Goal: Task Accomplishment & Management: Use online tool/utility

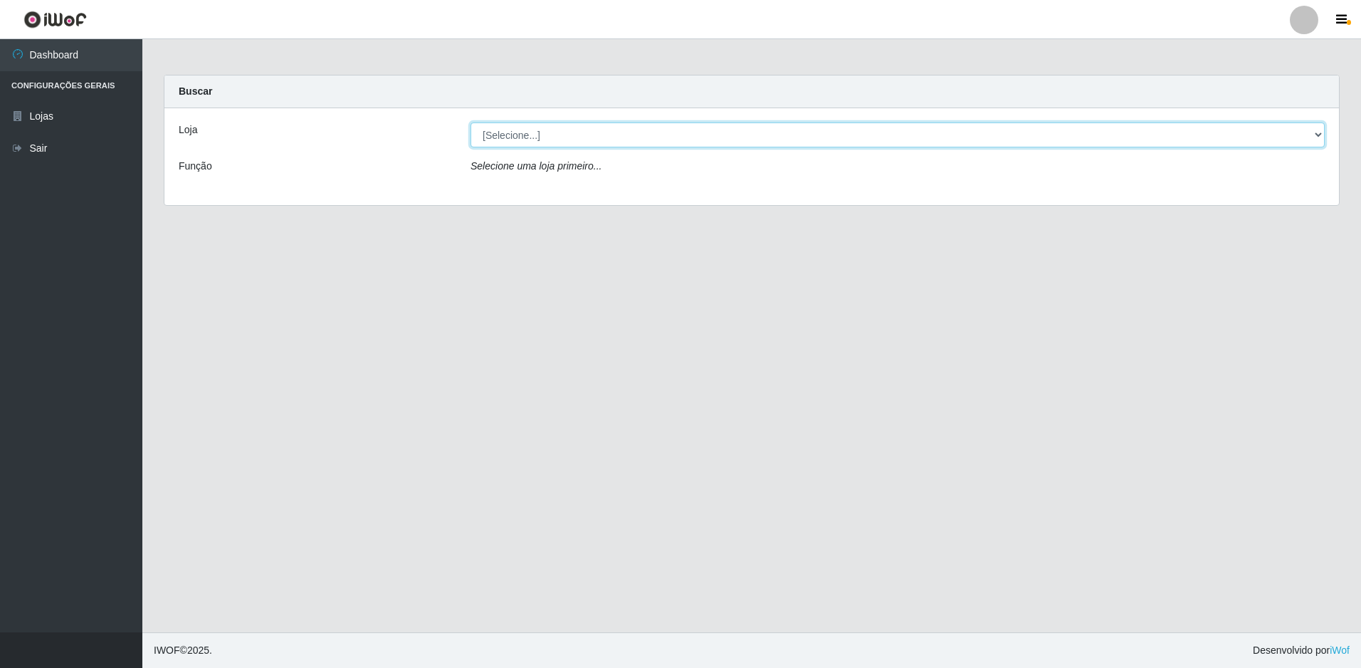
click at [553, 132] on select "[Selecione...] Extrabom - Loja 51 Gaivotas" at bounding box center [898, 134] width 854 height 25
select select "469"
click at [471, 122] on select "[Selecione...] Extrabom - Loja 51 Gaivotas" at bounding box center [898, 134] width 854 height 25
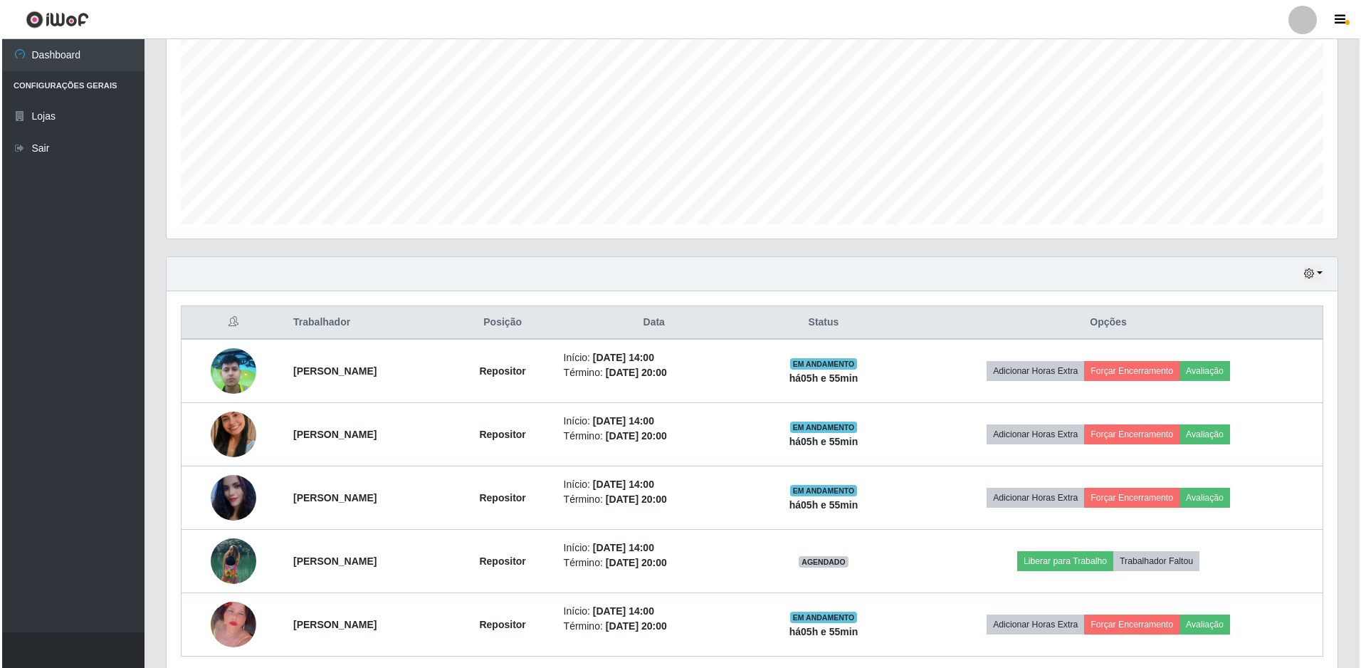
scroll to position [341, 0]
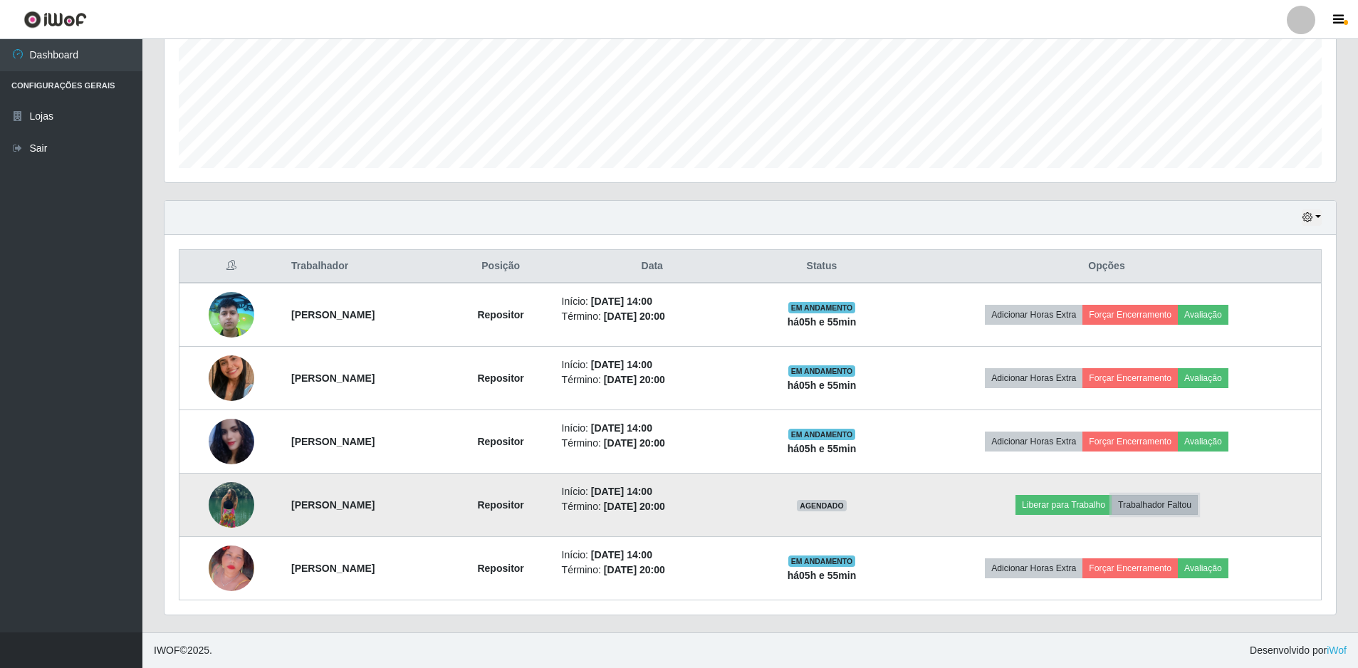
click at [1191, 506] on button "Trabalhador Faltou" at bounding box center [1154, 505] width 86 height 20
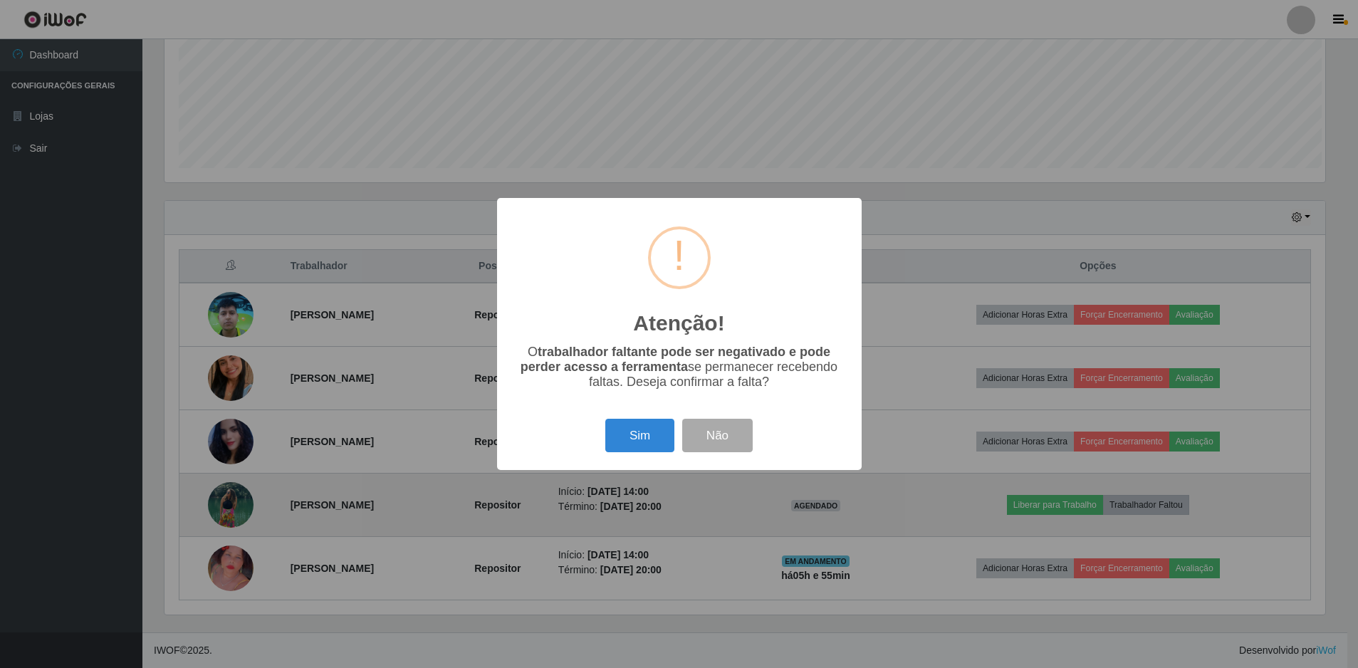
scroll to position [295, 1164]
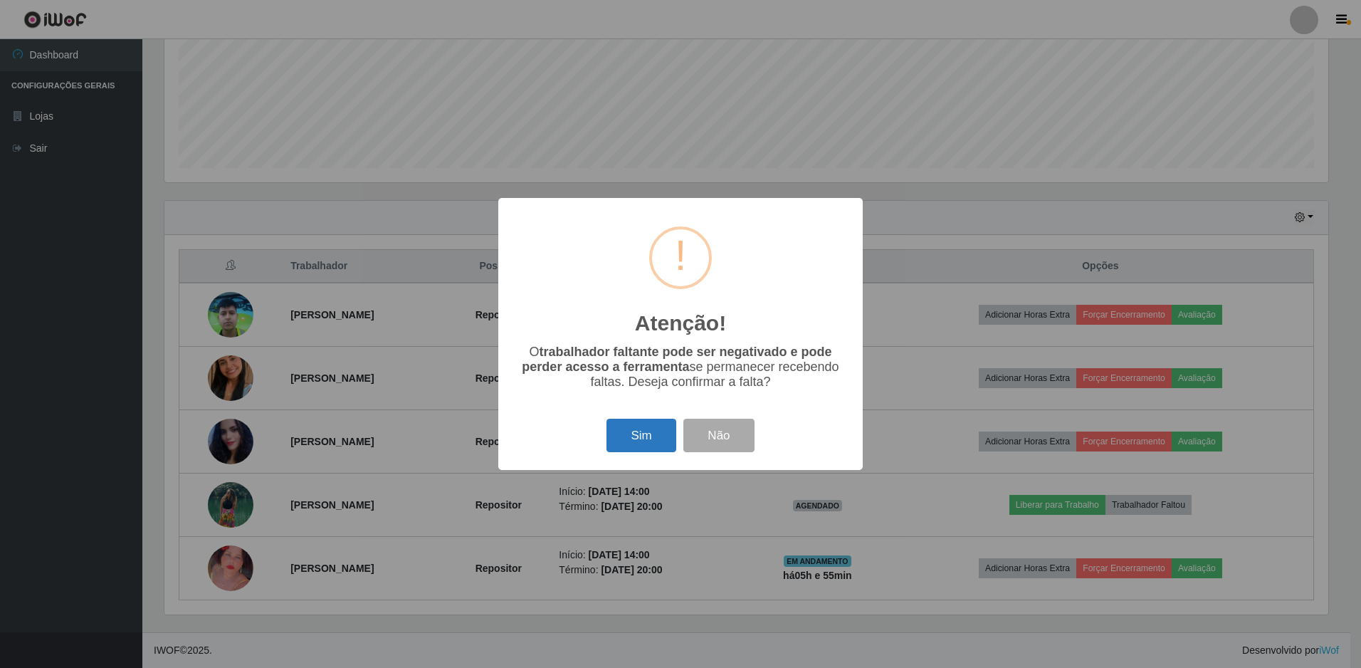
click at [630, 434] on button "Sim" at bounding box center [641, 435] width 69 height 33
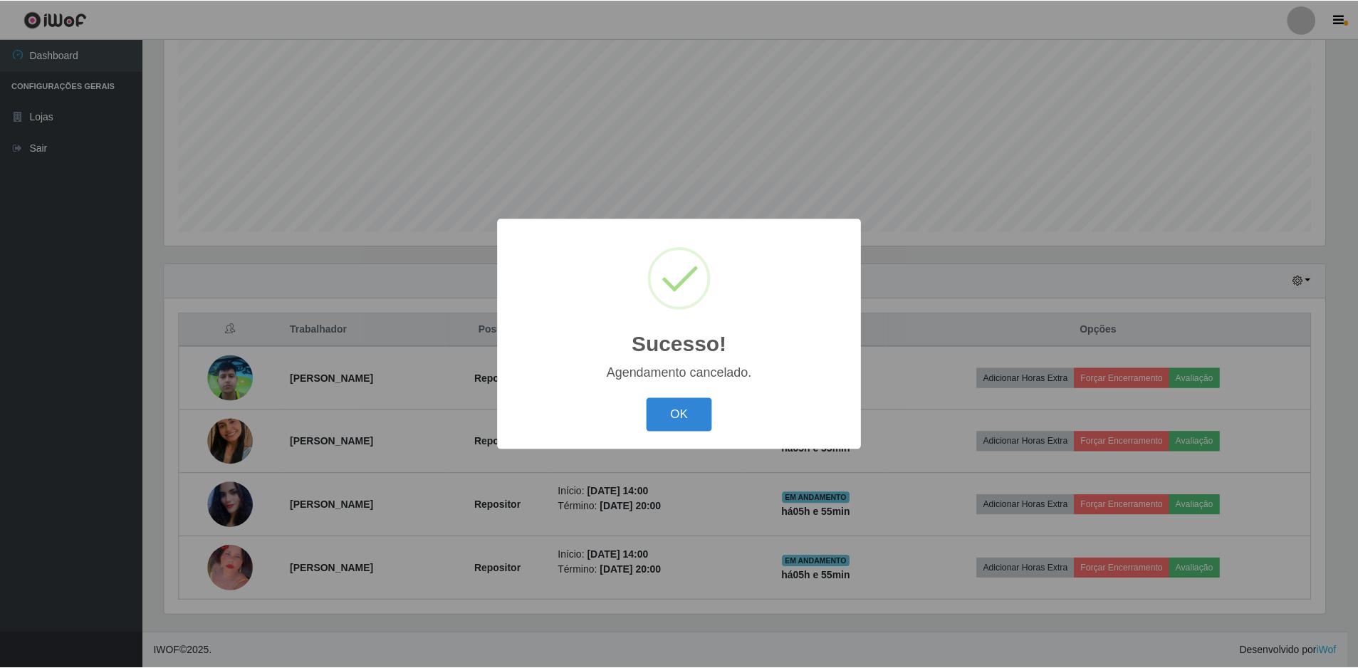
scroll to position [278, 0]
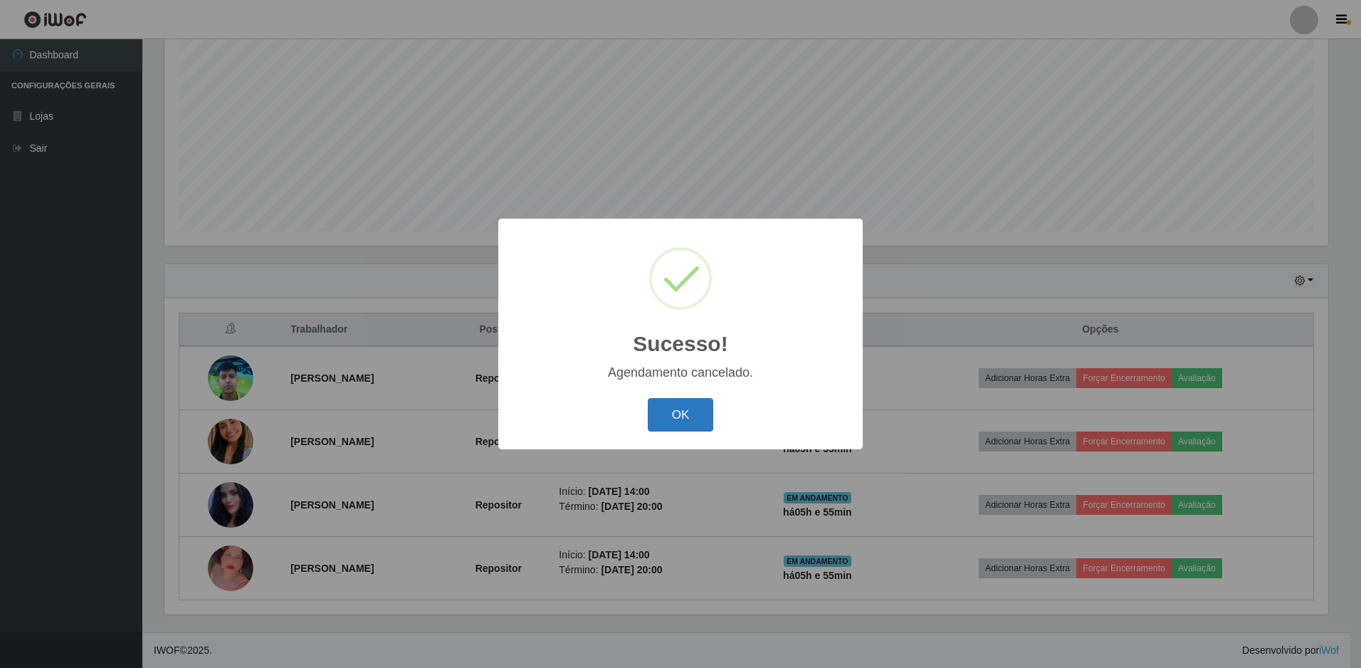
click at [662, 418] on button "OK" at bounding box center [681, 414] width 66 height 33
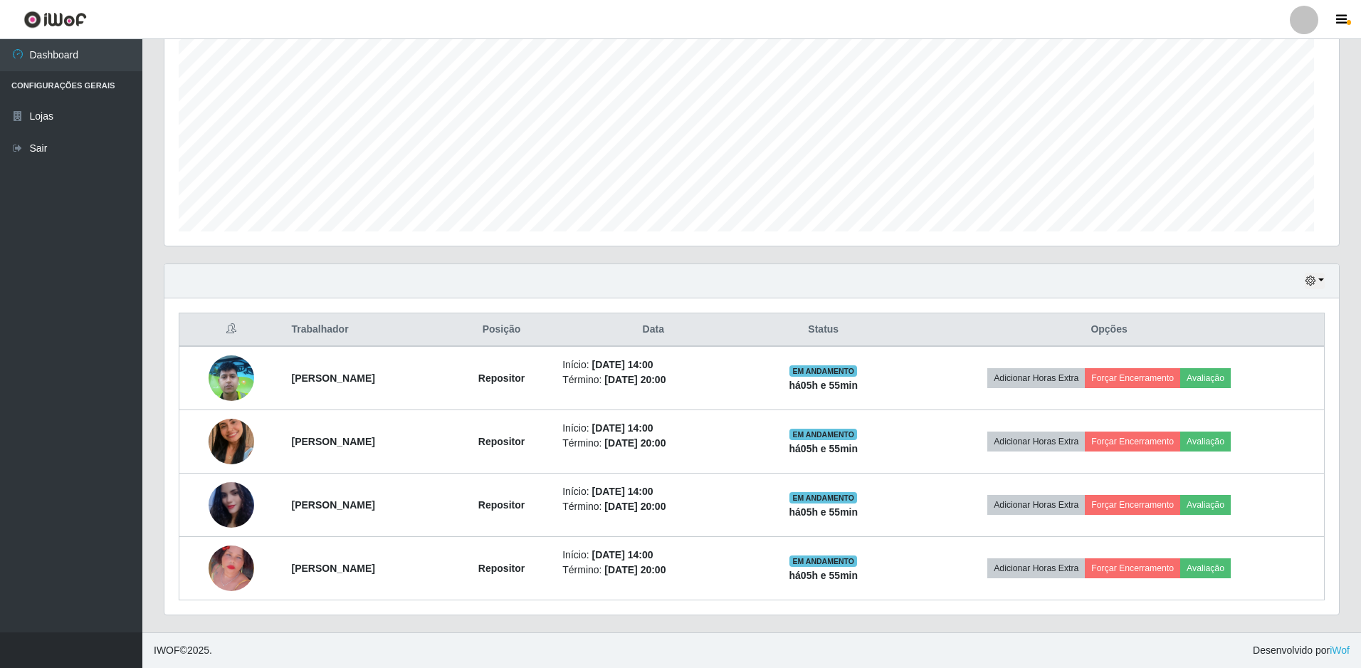
scroll to position [295, 1171]
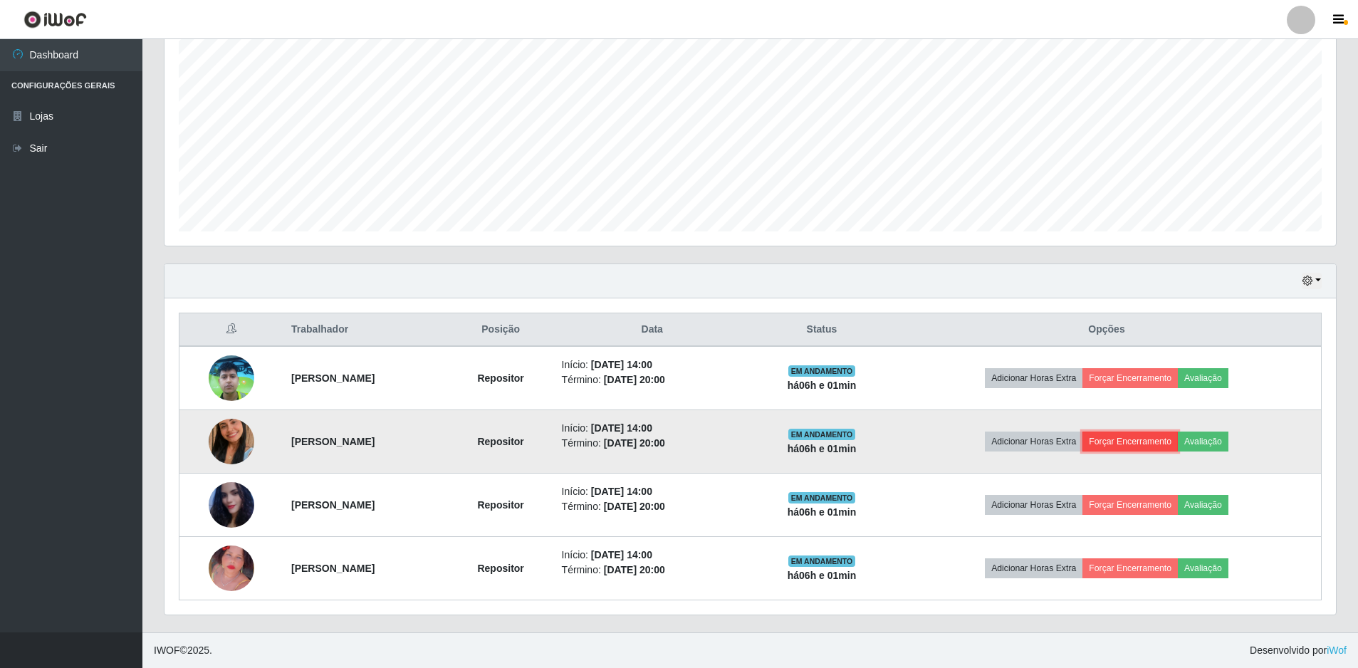
click at [1162, 444] on button "Forçar Encerramento" at bounding box center [1129, 441] width 95 height 20
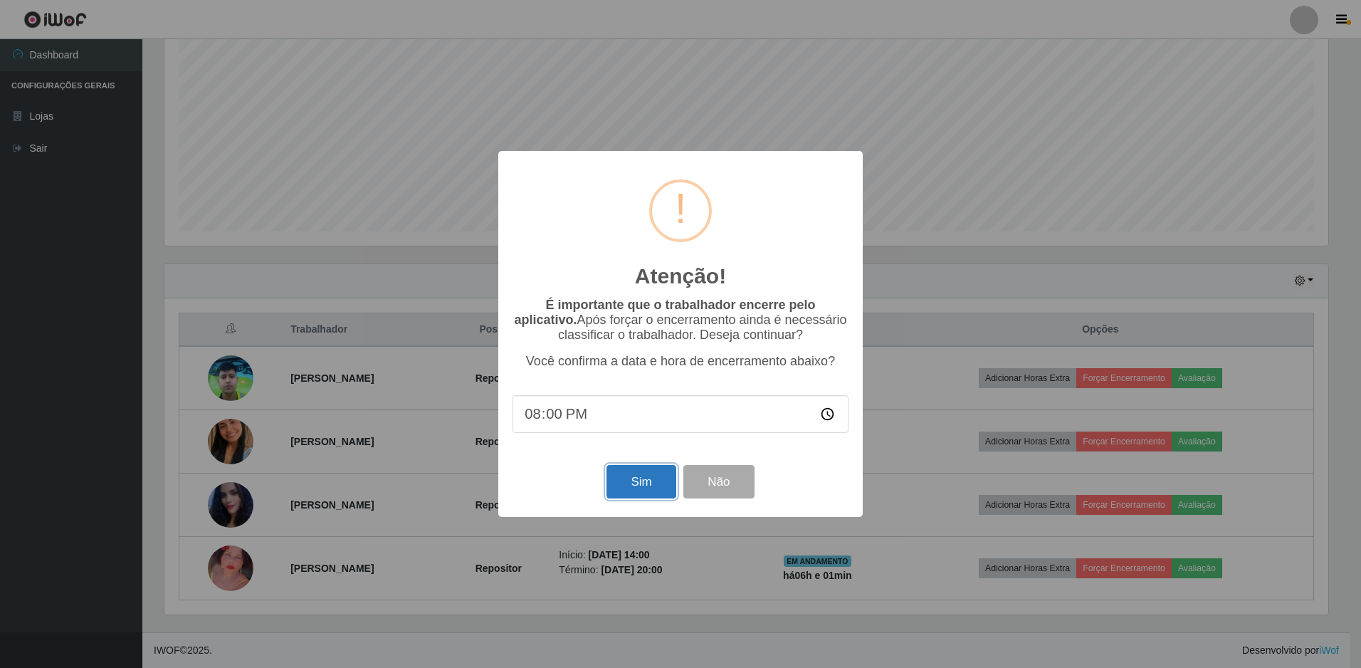
click at [656, 485] on button "Sim" at bounding box center [641, 481] width 69 height 33
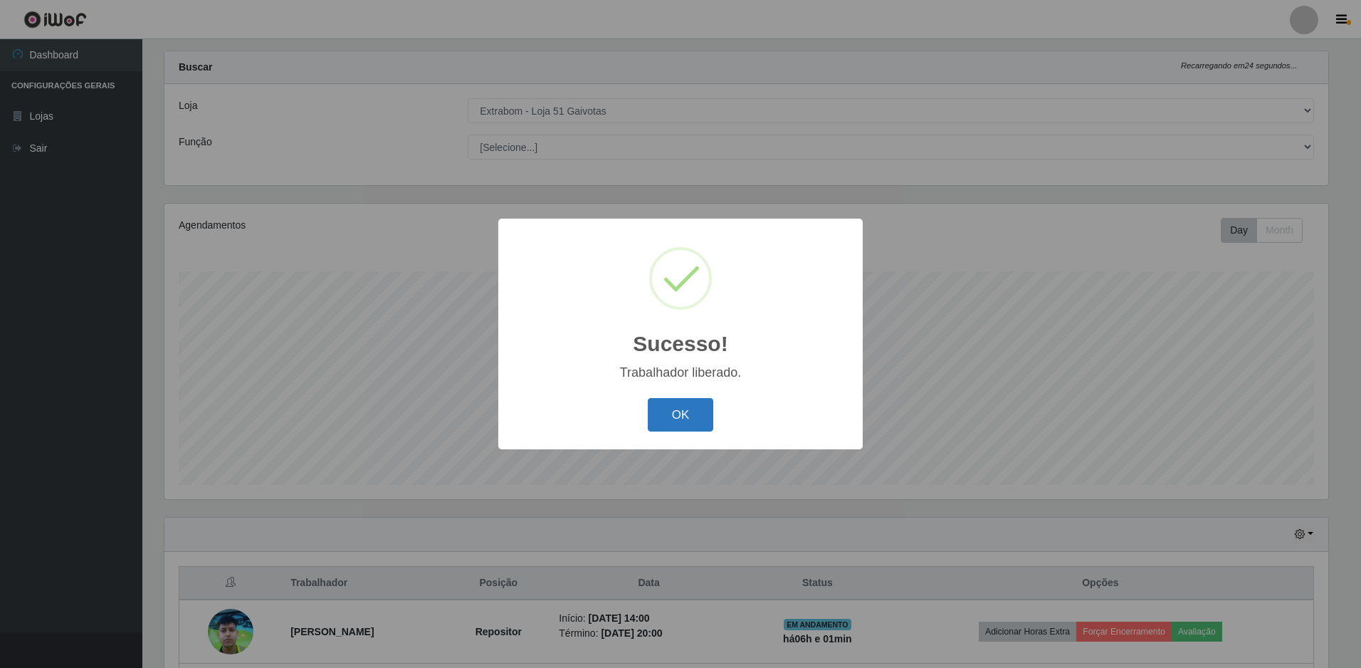
click at [682, 419] on button "OK" at bounding box center [681, 414] width 66 height 33
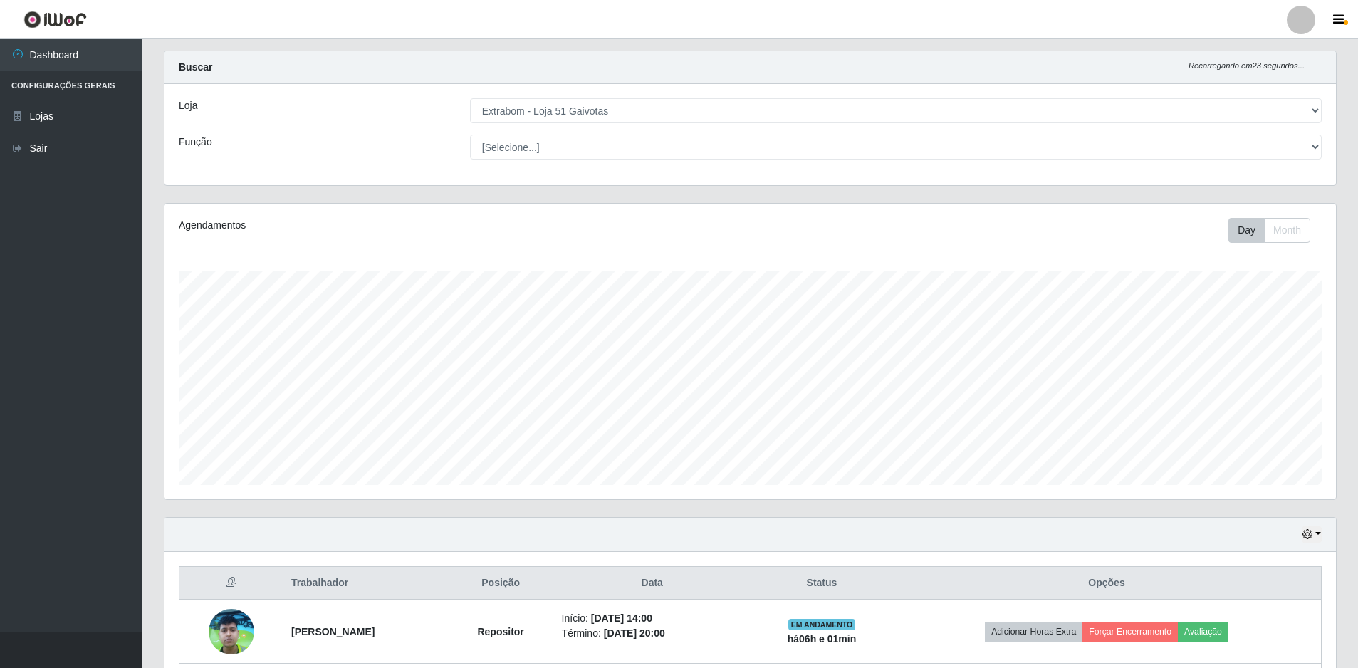
scroll to position [214, 0]
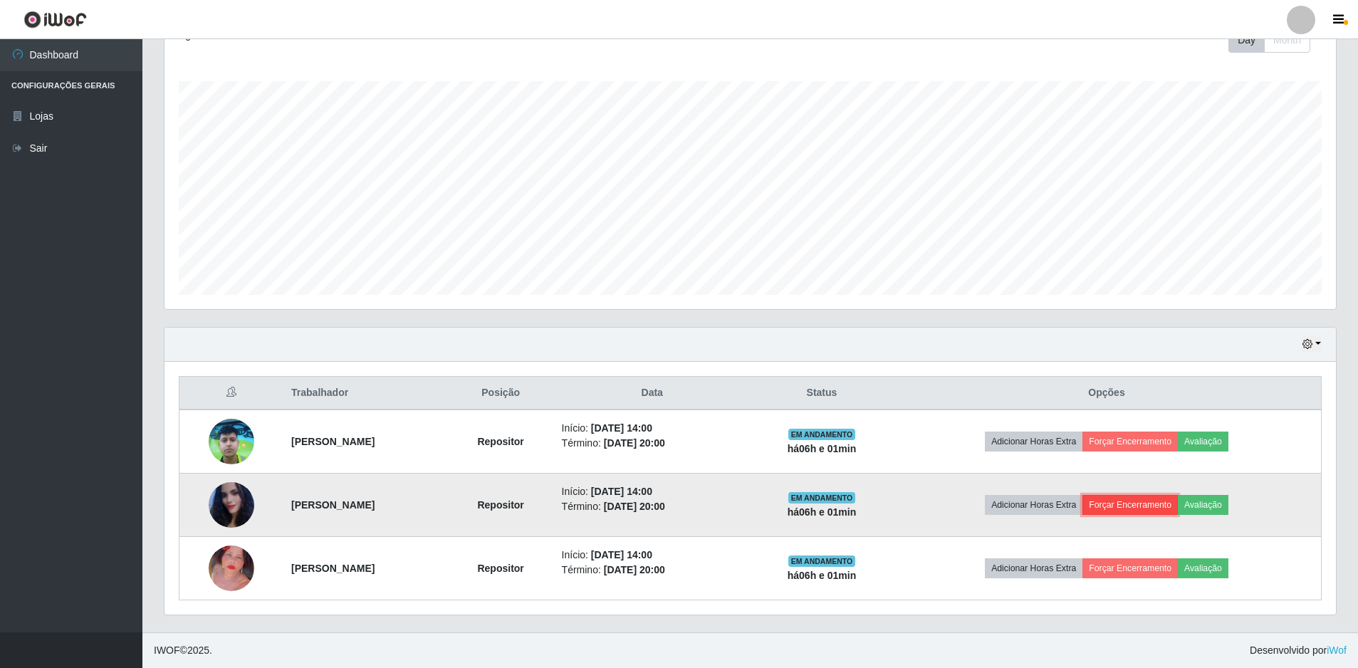
click at [1146, 506] on button "Forçar Encerramento" at bounding box center [1129, 505] width 95 height 20
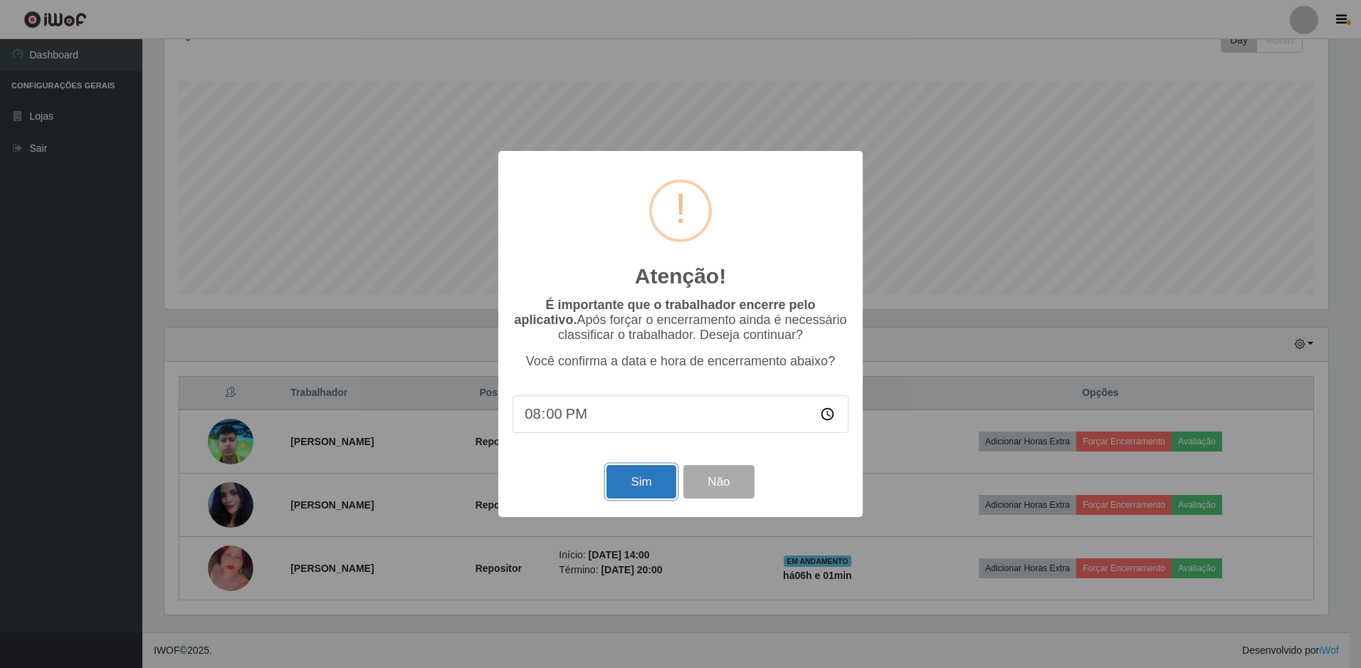
click at [633, 480] on button "Sim" at bounding box center [641, 481] width 69 height 33
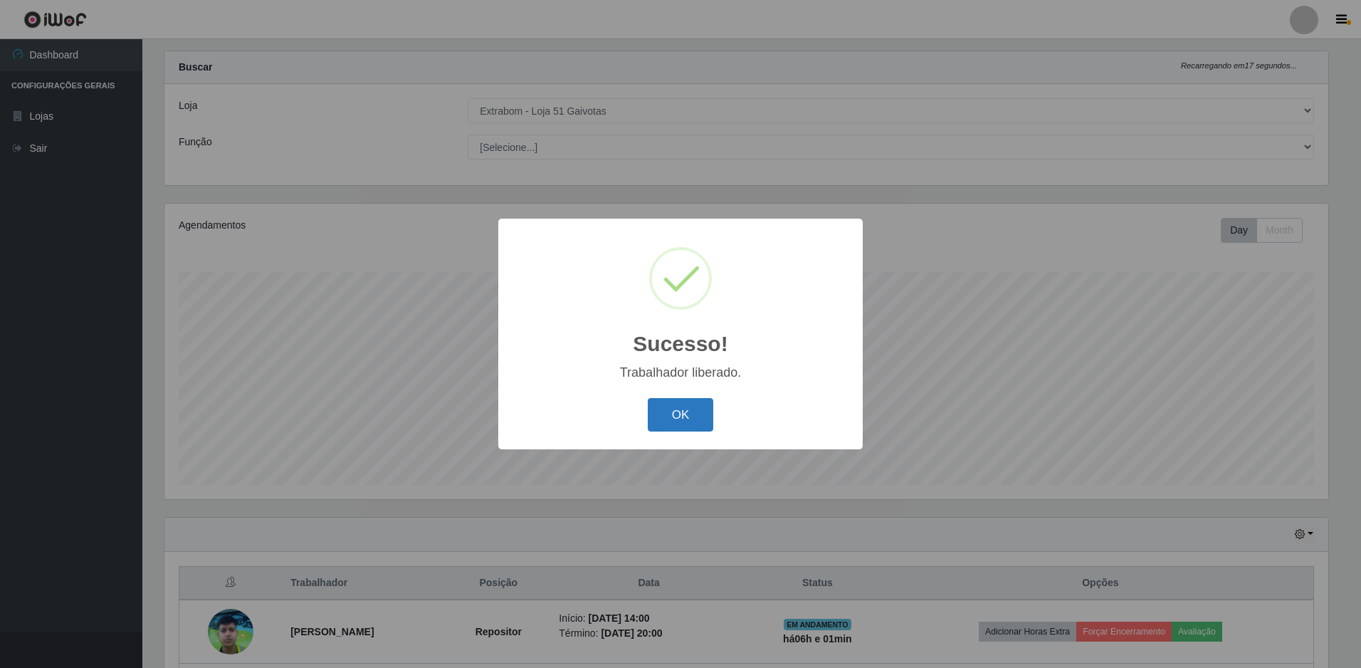
click at [701, 419] on button "OK" at bounding box center [681, 414] width 66 height 33
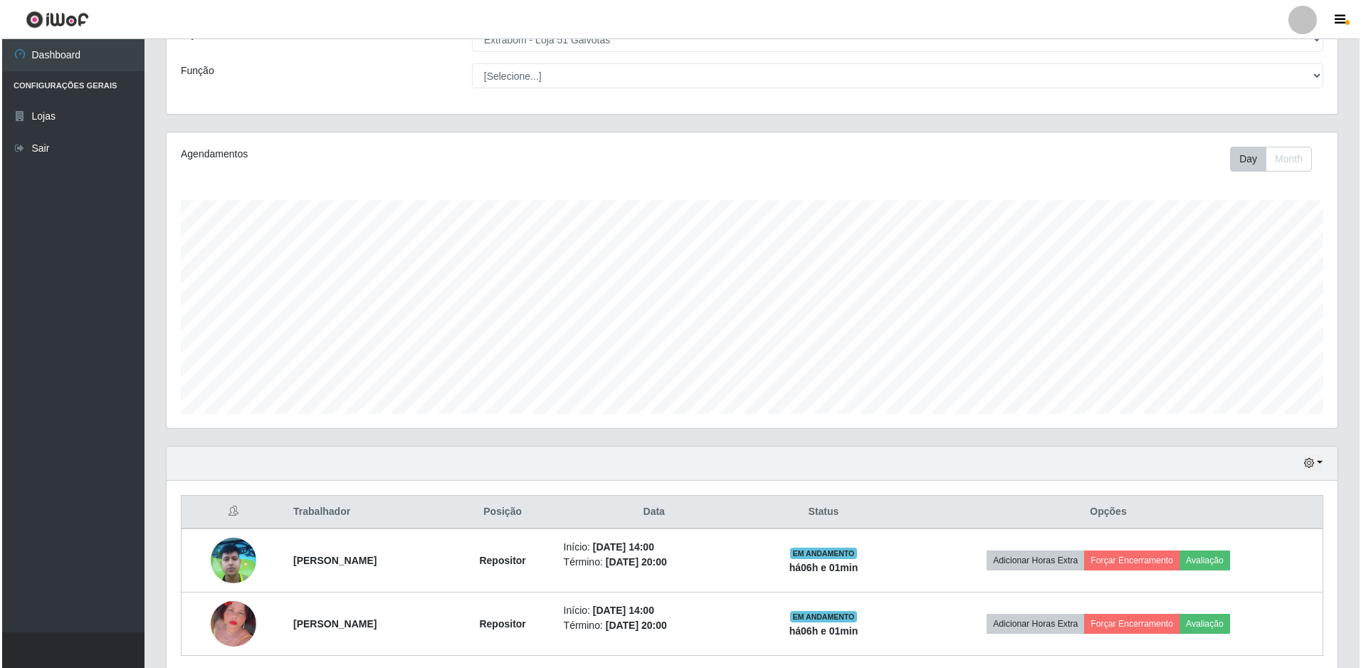
scroll to position [151, 0]
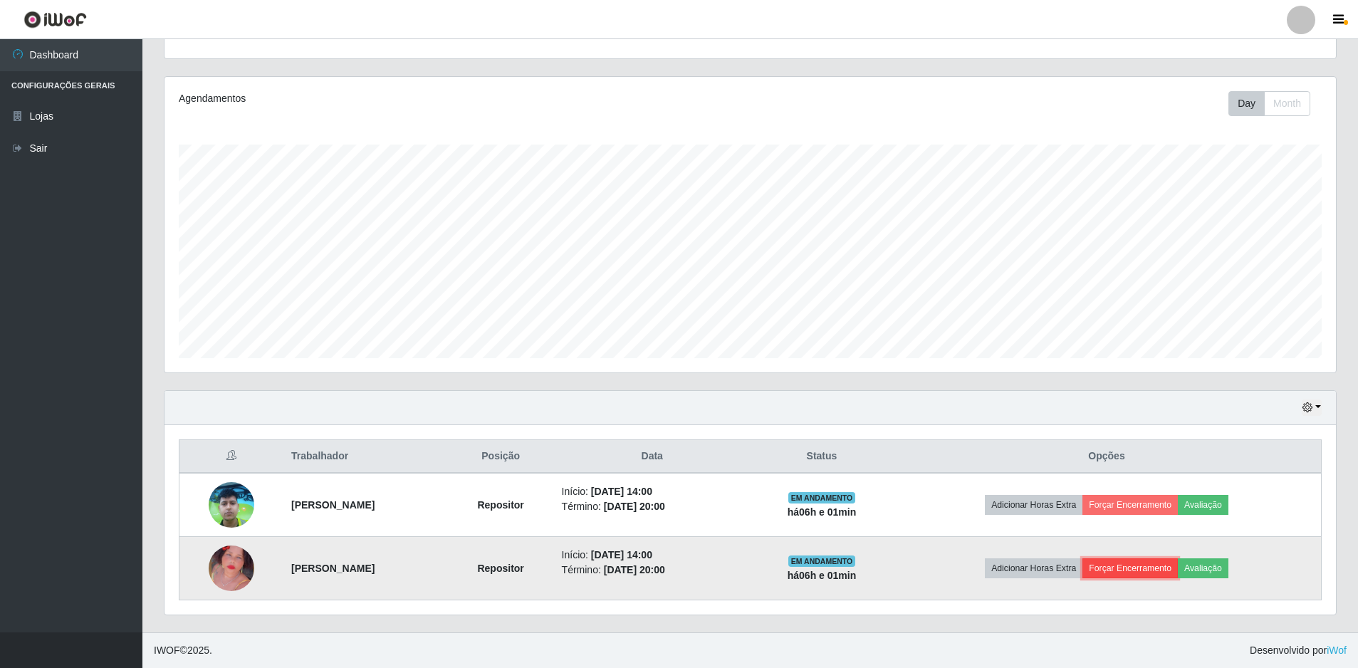
click at [1161, 570] on button "Forçar Encerramento" at bounding box center [1129, 568] width 95 height 20
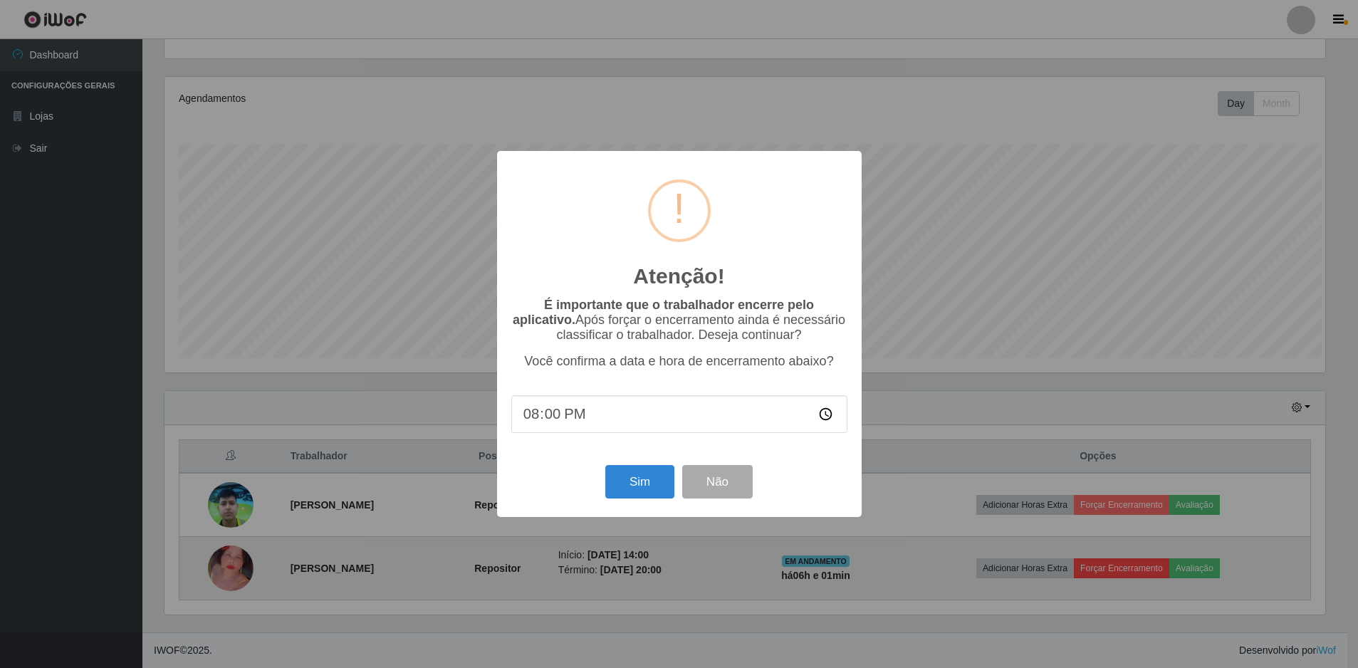
scroll to position [295, 1164]
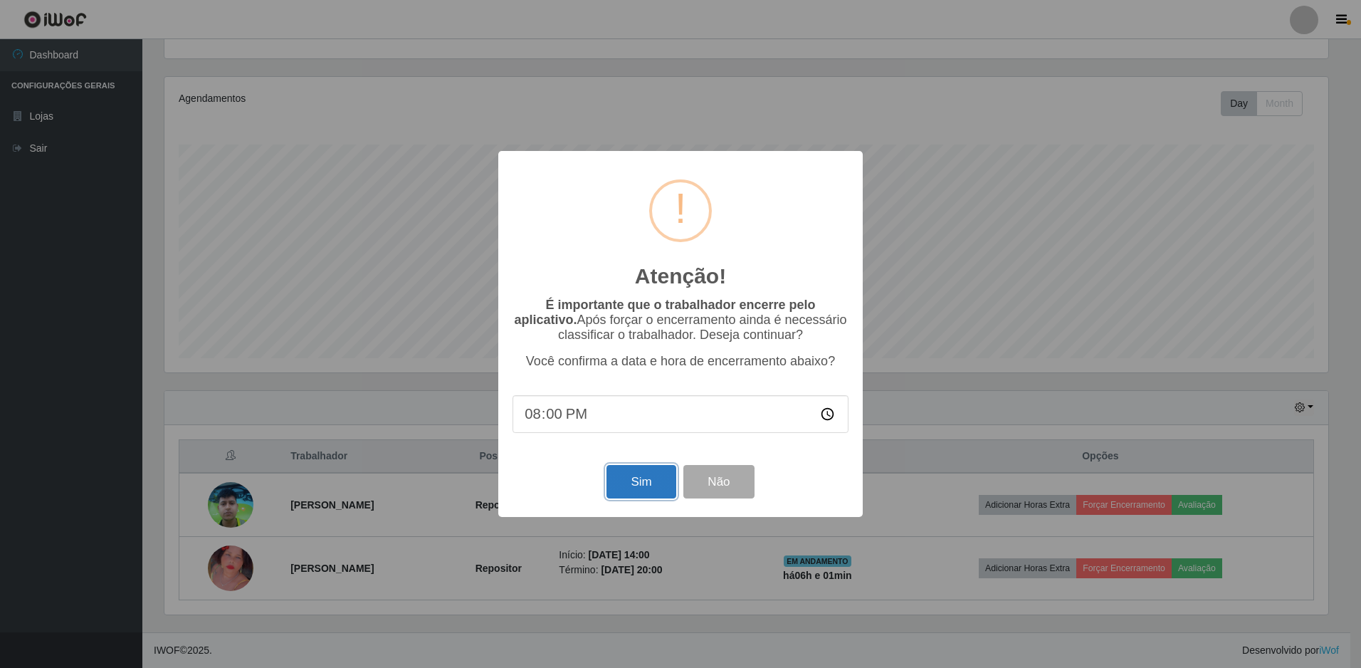
click at [643, 487] on button "Sim" at bounding box center [641, 481] width 69 height 33
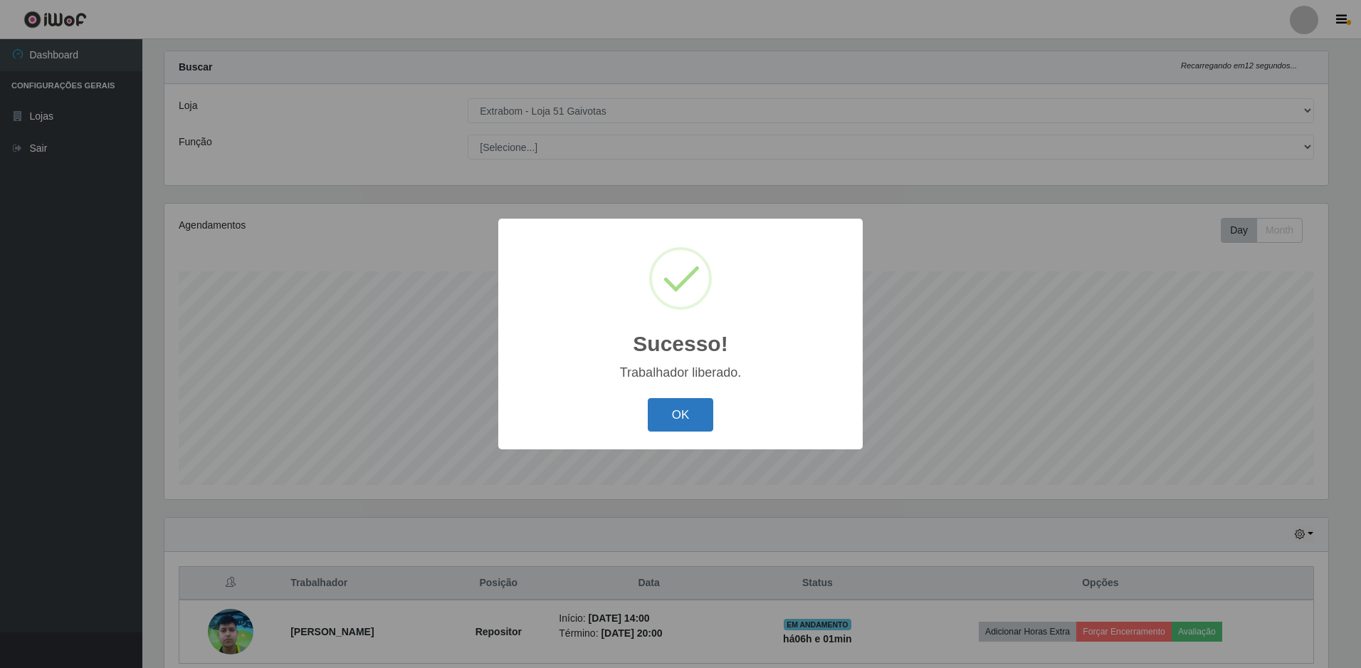
click at [681, 421] on button "OK" at bounding box center [681, 414] width 66 height 33
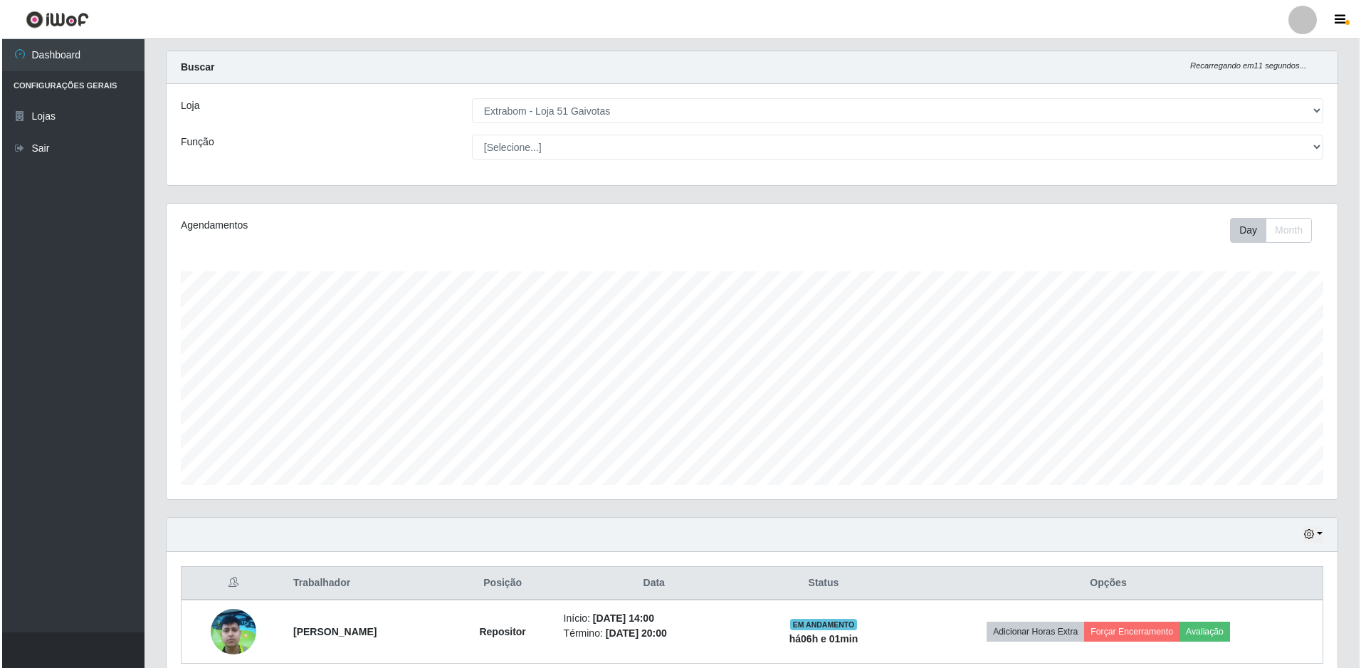
scroll to position [0, 0]
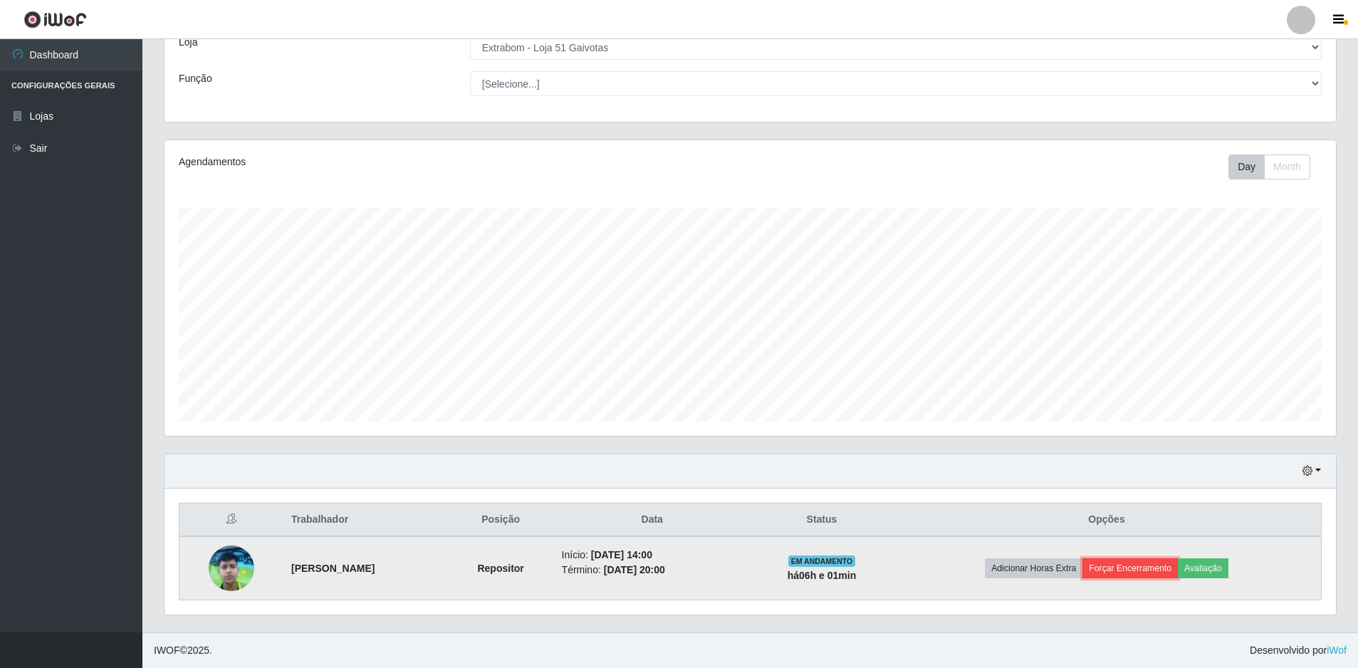
click at [1142, 560] on button "Forçar Encerramento" at bounding box center [1129, 568] width 95 height 20
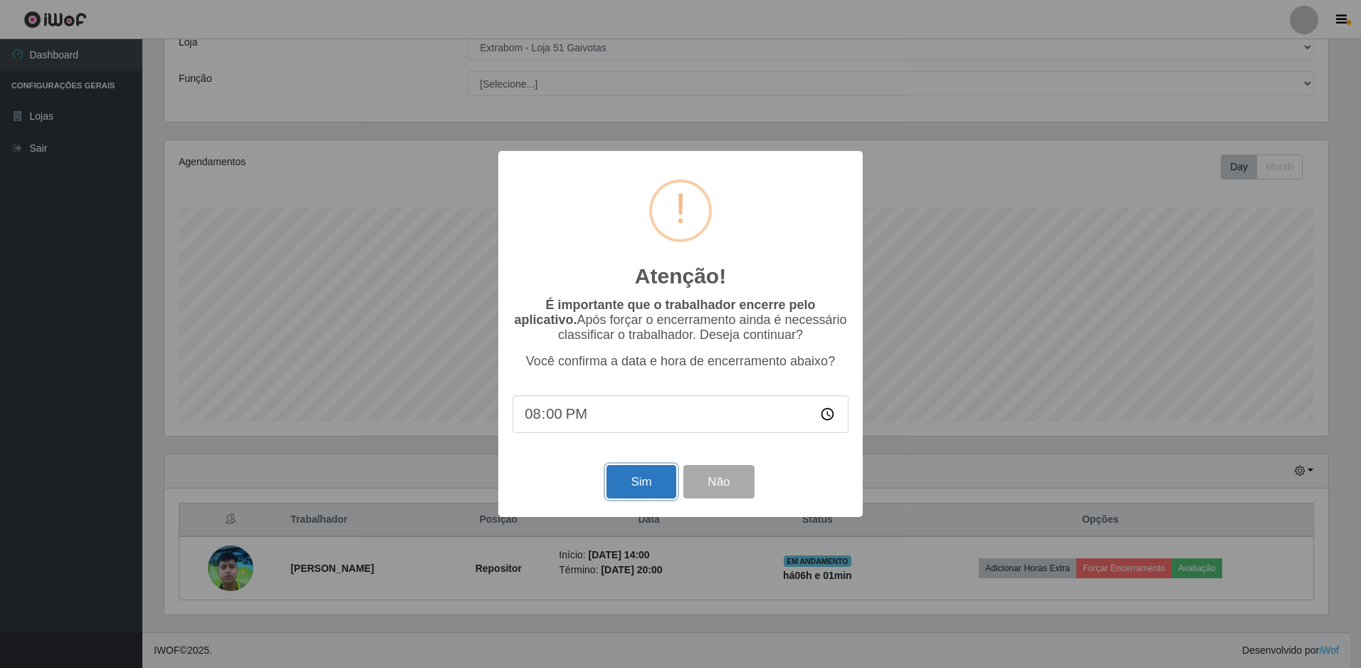
click at [637, 477] on button "Sim" at bounding box center [641, 481] width 69 height 33
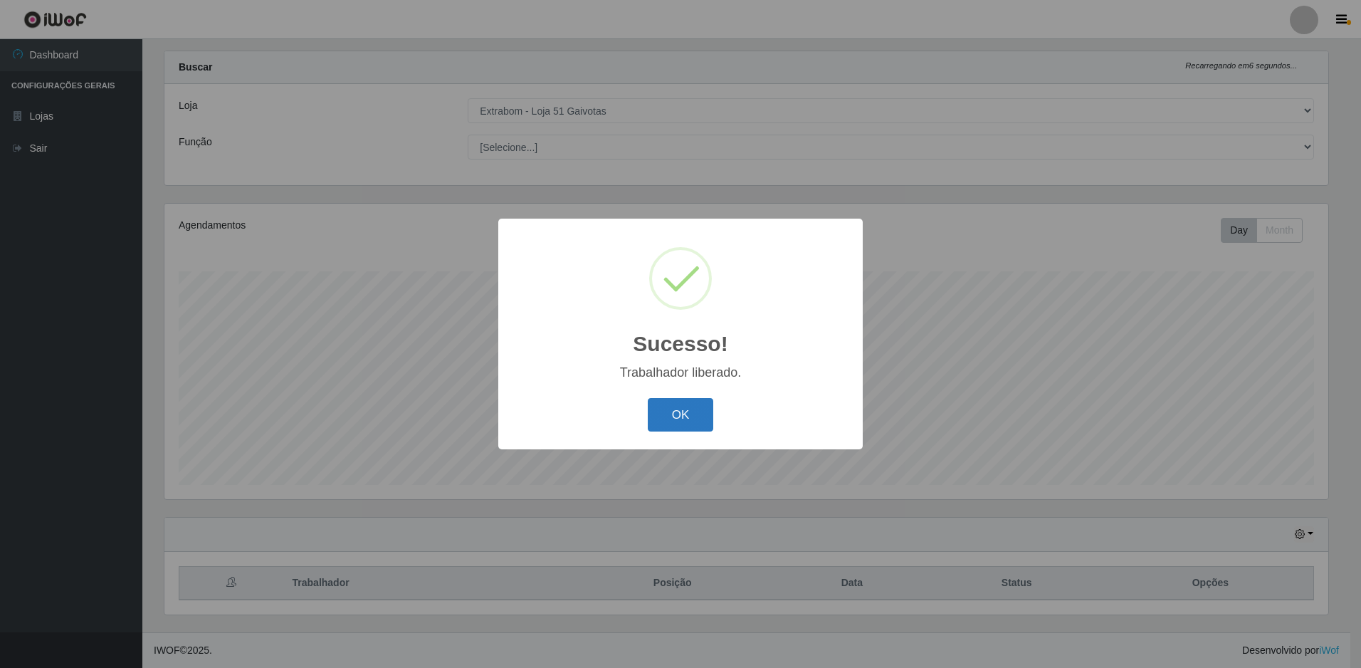
click at [664, 414] on button "OK" at bounding box center [681, 414] width 66 height 33
